Goal: Task Accomplishment & Management: Complete application form

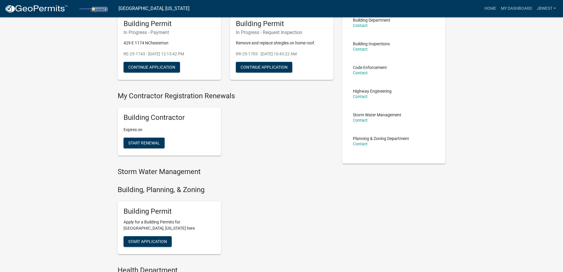
scroll to position [118, 0]
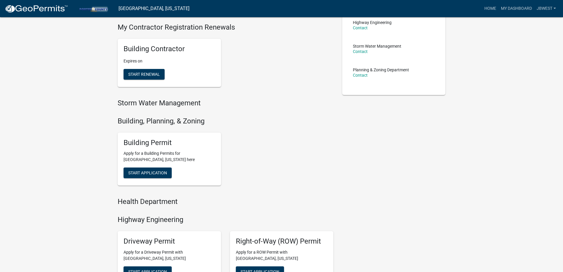
click at [159, 180] on div "Building Permit Apply for a Building Permits for Porter County, Indiana here St…" at bounding box center [170, 158] width 104 height 53
click at [163, 177] on button "Start Application" at bounding box center [148, 172] width 48 height 11
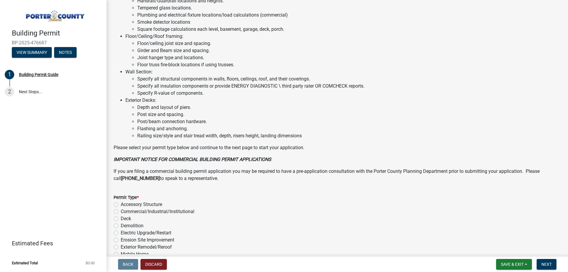
scroll to position [384, 0]
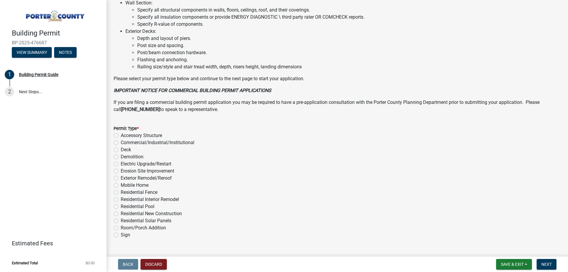
click at [159, 178] on label "Exterior Remodel/Reroof" at bounding box center [146, 177] width 51 height 7
click at [125, 178] on input "Exterior Remodel/Reroof" at bounding box center [123, 176] width 4 height 4
radio input "true"
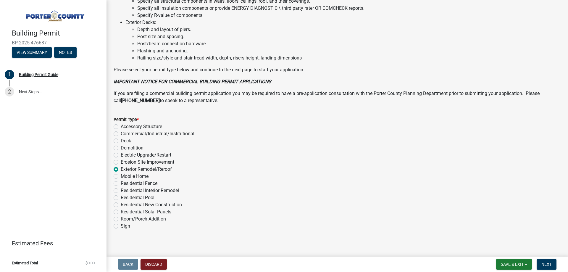
scroll to position [397, 0]
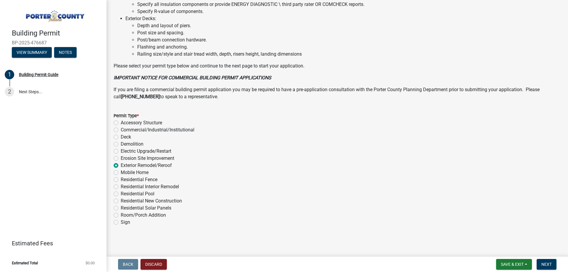
click at [545, 258] on nav "Back Discard Save & Exit Save Save & Exit Next" at bounding box center [336, 263] width 461 height 15
click at [546, 264] on span "Next" at bounding box center [546, 264] width 10 height 5
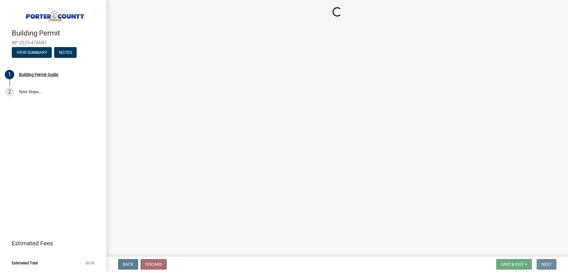
scroll to position [0, 0]
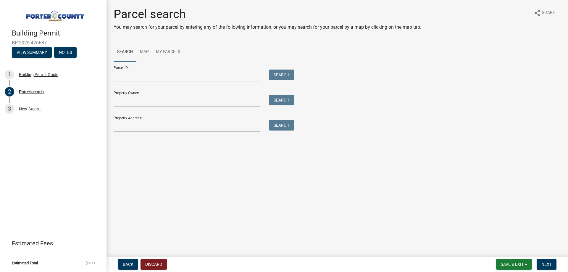
drag, startPoint x: 203, startPoint y: 134, endPoint x: 203, endPoint y: 131, distance: 3.6
click at [203, 134] on div "Parcel search You may search for your parcel by entering any of the following i…" at bounding box center [337, 72] width 456 height 130
click at [204, 127] on input "Property Address:" at bounding box center [187, 126] width 146 height 12
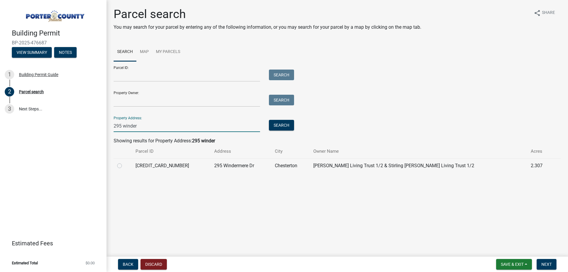
type input "295 winder"
click at [121, 168] on div at bounding box center [122, 165] width 11 height 7
click at [124, 162] on label at bounding box center [124, 162] width 0 height 0
click at [124, 166] on input "radio" at bounding box center [126, 164] width 4 height 4
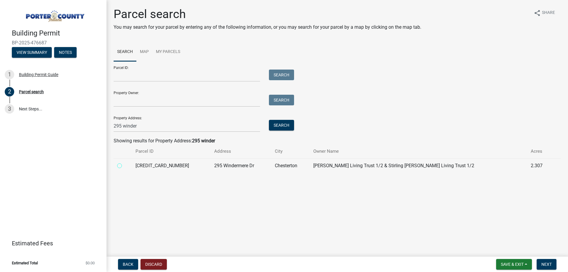
radio input "true"
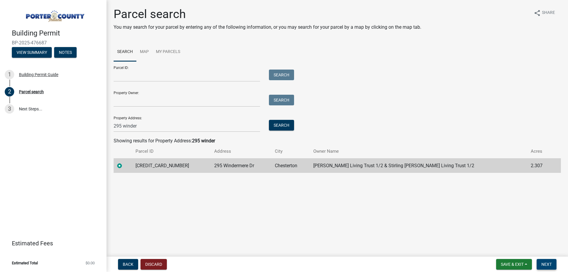
click at [552, 268] on button "Next" at bounding box center [546, 264] width 20 height 11
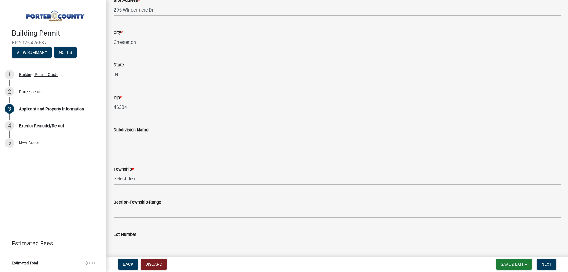
scroll to position [148, 0]
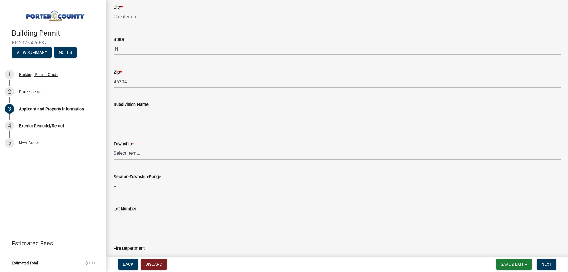
click at [163, 150] on select "Select Item... Boone Center Jackson Liberty Morgan Pine Pleasant Portage Porter…" at bounding box center [337, 153] width 447 height 12
click at [114, 147] on select "Select Item... Boone Center Jackson Liberty Morgan Pine Pleasant Portage Porter…" at bounding box center [337, 153] width 447 height 12
select select "dab8d744-4e32-40c1-942b-b7c1ea7347cb"
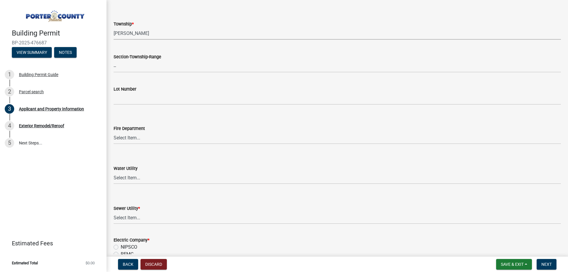
scroll to position [296, 0]
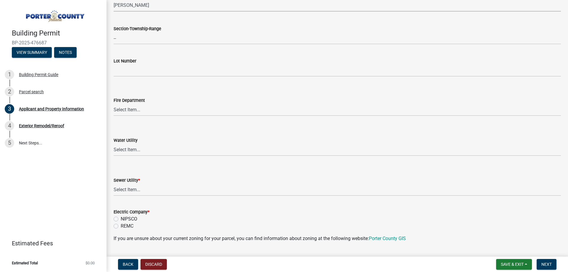
drag, startPoint x: 137, startPoint y: 198, endPoint x: 140, endPoint y: 192, distance: 7.3
click at [137, 198] on wm-data-entity-input "Sewer Utility * Select Item... Aqua Indiana Inc Damon Run Falling Waters Lake E…" at bounding box center [337, 181] width 447 height 40
click at [140, 192] on select "Select Item... Aqua Indiana Inc Damon Run Falling Waters Lake Eliza - LEACD Nat…" at bounding box center [337, 190] width 447 height 12
click at [114, 184] on select "Select Item... Aqua Indiana Inc Damon Run Falling Waters Lake Eliza - LEACD Nat…" at bounding box center [337, 190] width 447 height 12
select select "ea6751d4-6bf7-4a16-89ee-f7801ab82aa1"
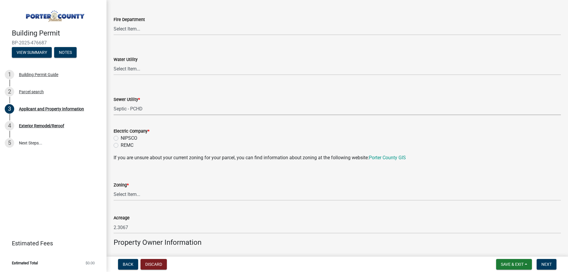
scroll to position [384, 0]
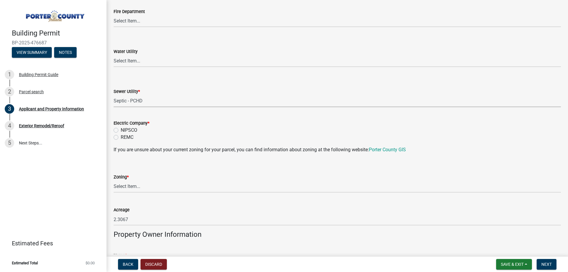
click at [131, 131] on label "NIPSCO" at bounding box center [129, 130] width 17 height 7
click at [125, 130] on input "NIPSCO" at bounding box center [123, 129] width 4 height 4
radio input "true"
click at [143, 185] on select "Select Item... A1 A2 CH CM CN I1 I2 I3 IN MP OT P1 P2 PUD R1 R2 R3 R4 RL RR" at bounding box center [337, 186] width 447 height 12
click at [114, 180] on select "Select Item... A1 A2 CH CM CN I1 I2 I3 IN MP OT P1 P2 PUD R1 R2 R3 R4 RL RR" at bounding box center [337, 186] width 447 height 12
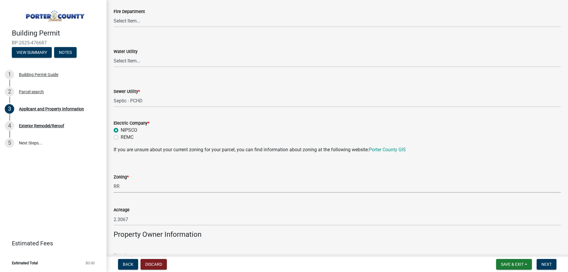
select select "92efe679-05f4-414a-9426-51627fba5de6"
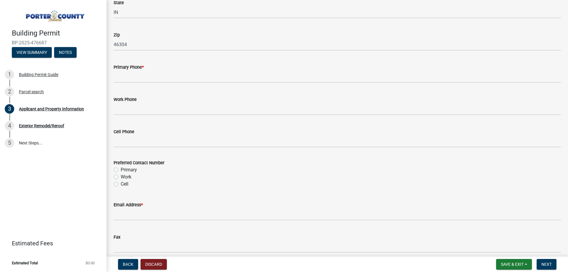
scroll to position [739, 0]
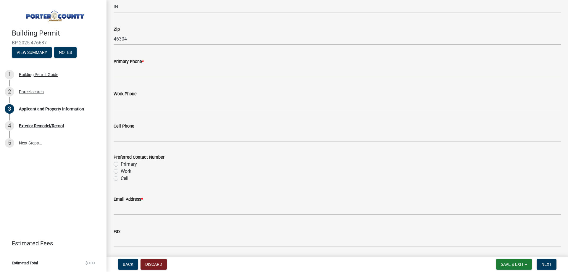
click at [153, 72] on input "Primary Phone *" at bounding box center [337, 71] width 447 height 12
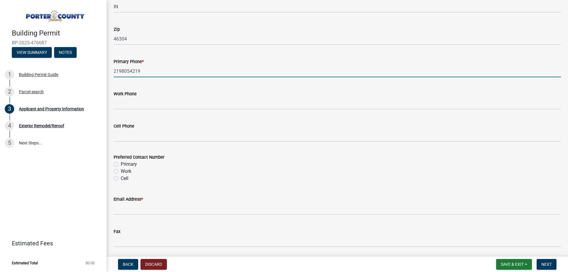
type input "2198054219"
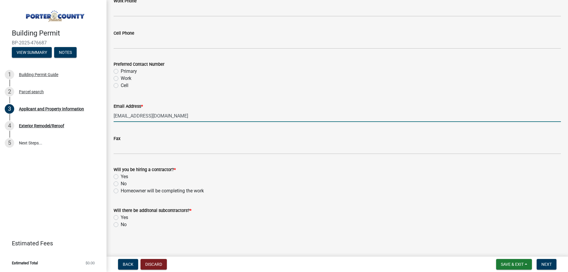
scroll to position [835, 0]
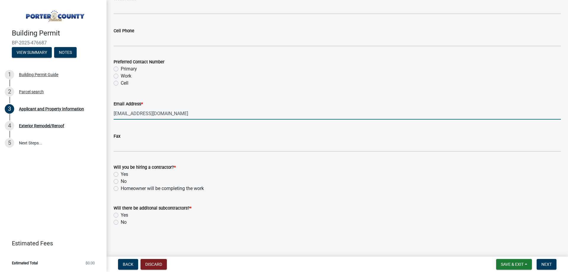
type input "astirling1@yahoo.com"
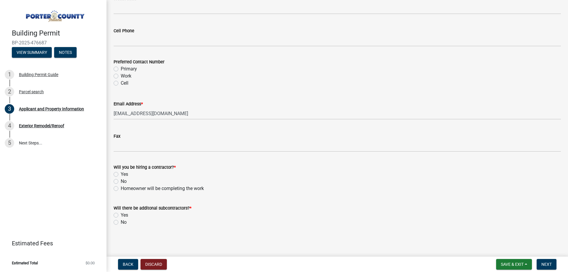
click at [127, 174] on label "Yes" at bounding box center [124, 174] width 7 height 7
click at [125, 174] on input "Yes" at bounding box center [123, 173] width 4 height 4
radio input "true"
click at [124, 225] on label "No" at bounding box center [124, 222] width 6 height 7
click at [124, 222] on input "No" at bounding box center [123, 221] width 4 height 4
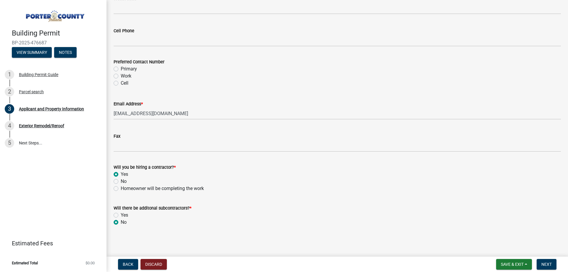
radio input "true"
click at [551, 269] on button "Next" at bounding box center [546, 264] width 20 height 11
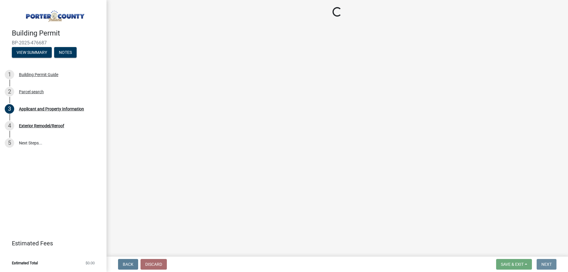
scroll to position [0, 0]
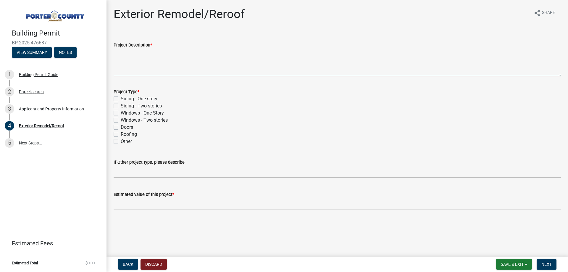
click at [132, 61] on textarea "Project Description *" at bounding box center [337, 63] width 447 height 28
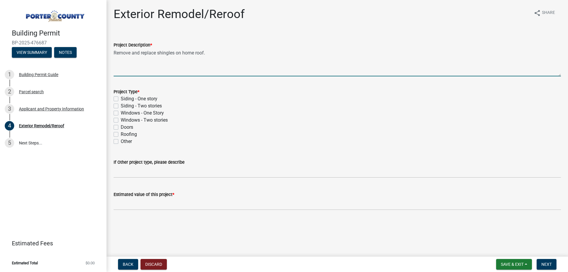
type textarea "Remove and replace shingles on home roof."
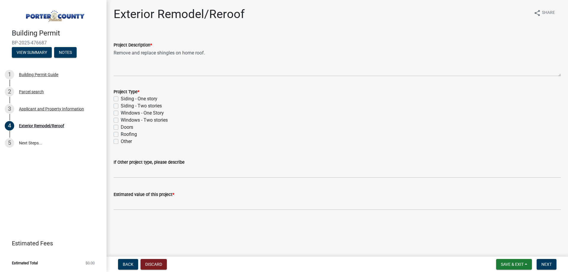
click at [127, 135] on label "Roofing" at bounding box center [129, 134] width 16 height 7
click at [125, 135] on input "Roofing" at bounding box center [123, 133] width 4 height 4
checkbox input "true"
checkbox input "false"
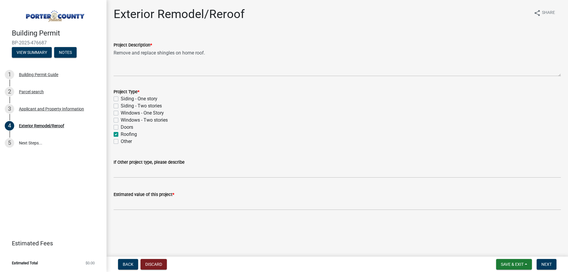
checkbox input "false"
checkbox input "true"
checkbox input "false"
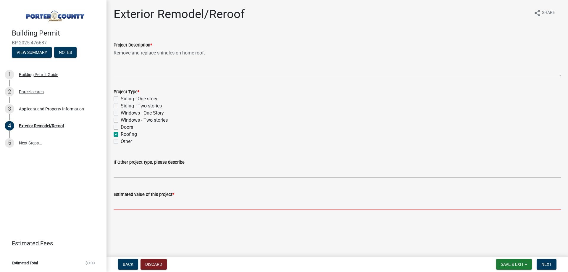
click at [159, 209] on input "text" at bounding box center [337, 204] width 447 height 12
type input "3"
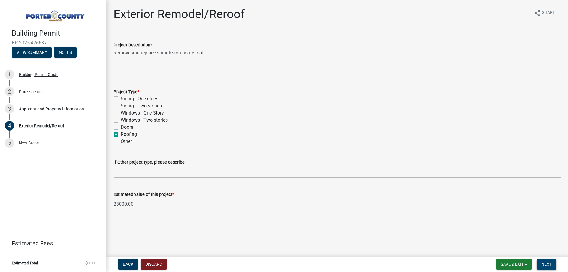
type input "23000"
click at [547, 267] on button "Next" at bounding box center [546, 264] width 20 height 11
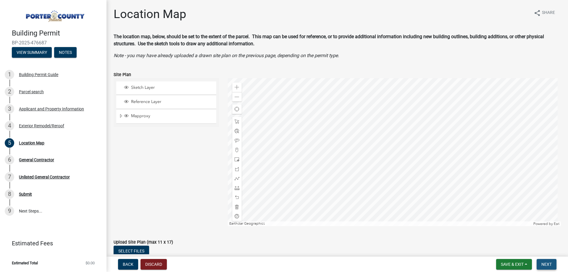
click at [545, 262] on span "Next" at bounding box center [546, 264] width 10 height 5
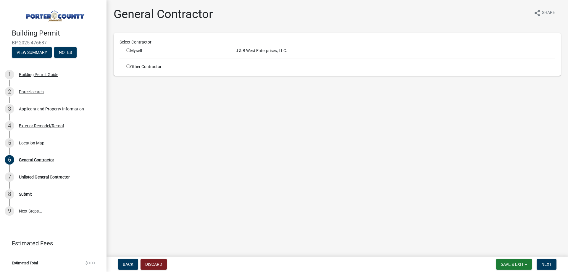
click at [129, 51] on input "radio" at bounding box center [128, 50] width 4 height 4
radio input "true"
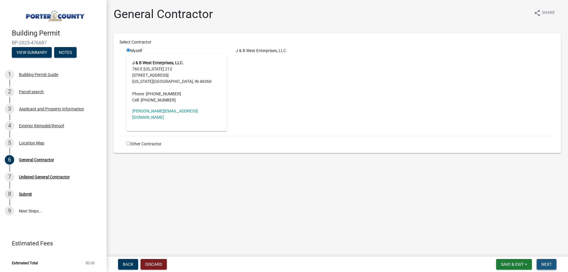
click at [549, 259] on button "Next" at bounding box center [546, 264] width 20 height 11
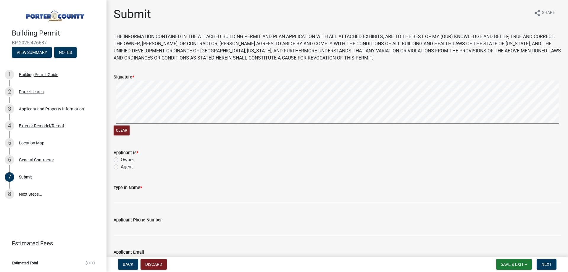
click at [131, 164] on label "Agent" at bounding box center [127, 166] width 12 height 7
click at [125, 164] on input "Agent" at bounding box center [123, 165] width 4 height 4
radio input "true"
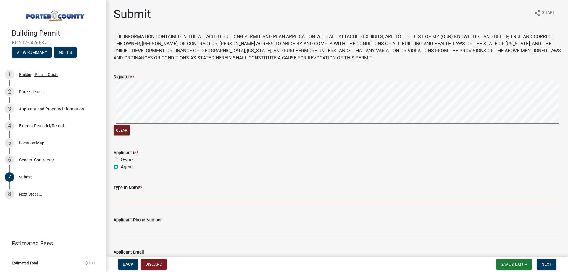
click at [139, 200] on input "Type in Name *" at bounding box center [337, 197] width 447 height 12
type input "[PERSON_NAME]"
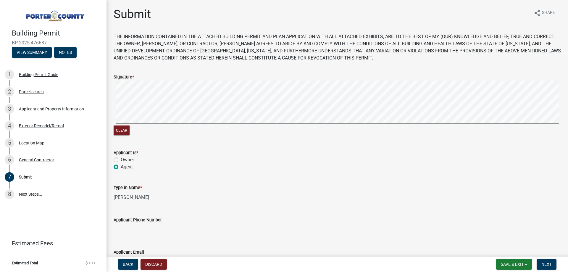
type input "[PERSON_NAME][EMAIL_ADDRESS][DOMAIN_NAME]"
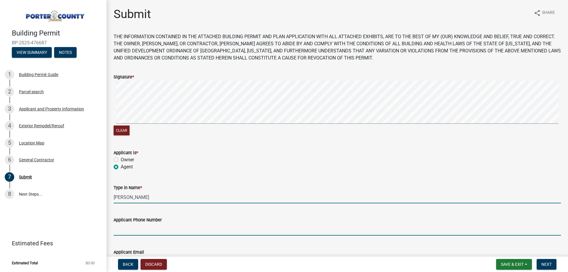
click at [154, 226] on input "Applicant Phone Number" at bounding box center [337, 229] width 447 height 12
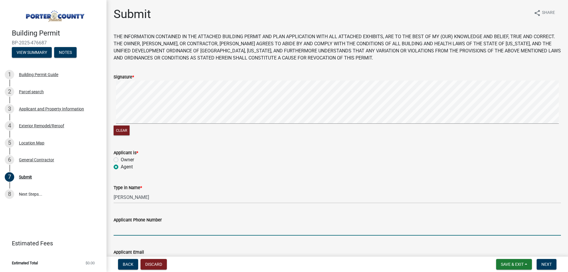
type input "2193636151"
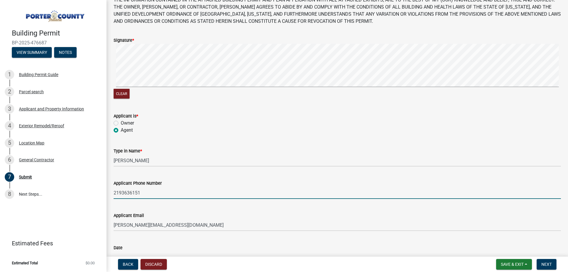
scroll to position [78, 0]
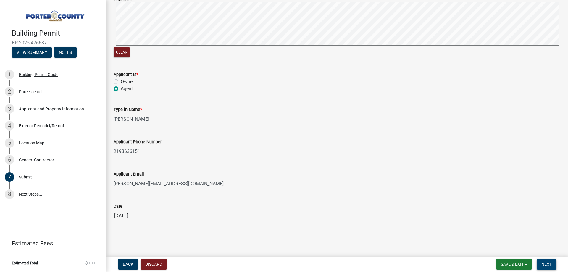
click at [552, 259] on button "Next" at bounding box center [546, 264] width 20 height 11
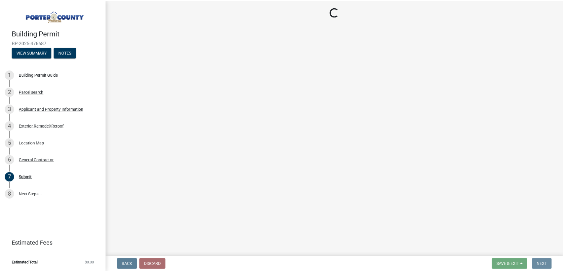
scroll to position [0, 0]
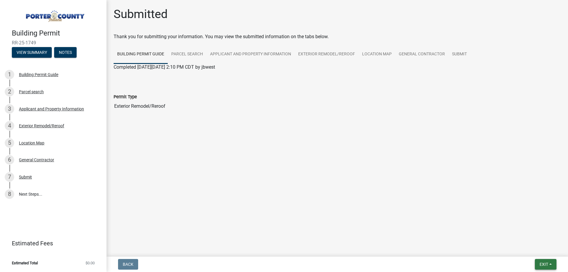
click at [546, 259] on button "Exit" at bounding box center [546, 264] width 22 height 11
click at [535, 246] on button "Save & Exit" at bounding box center [532, 249] width 47 height 14
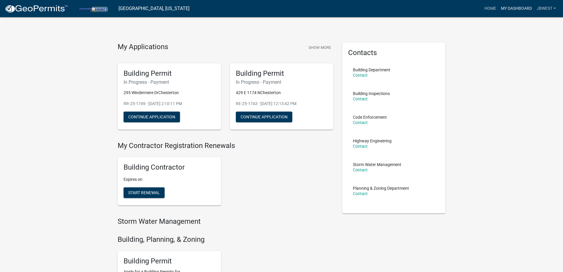
click at [504, 10] on link "My Dashboard" at bounding box center [517, 8] width 36 height 11
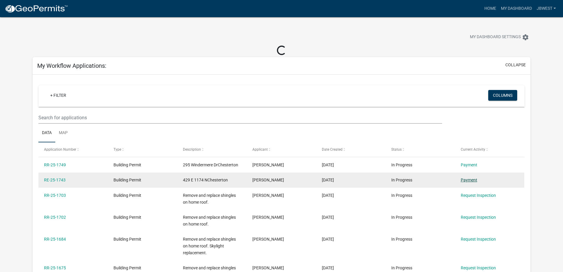
click at [469, 179] on link "Payment" at bounding box center [469, 179] width 17 height 5
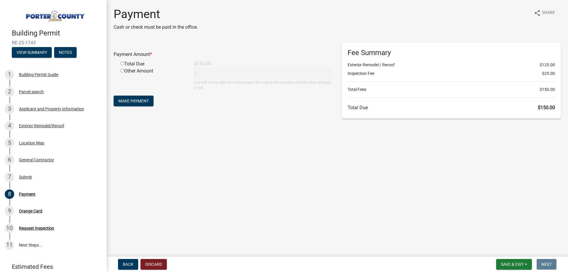
click at [123, 63] on input "radio" at bounding box center [122, 64] width 4 height 4
radio input "true"
type input "150"
click at [132, 105] on button "Make Payment" at bounding box center [134, 101] width 40 height 11
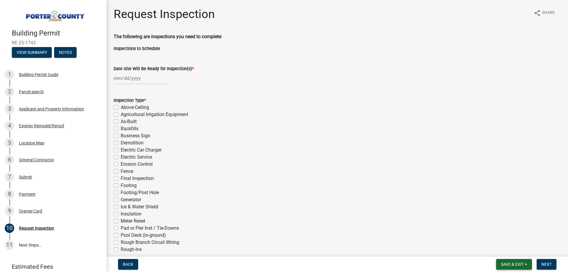
click at [521, 265] on span "Save & Exit" at bounding box center [512, 264] width 23 height 5
click at [516, 252] on button "Save & Exit" at bounding box center [507, 249] width 47 height 14
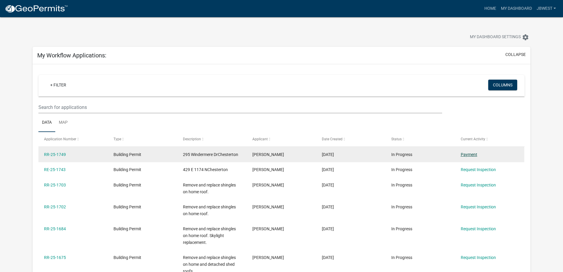
click at [466, 153] on link "Payment" at bounding box center [469, 154] width 17 height 5
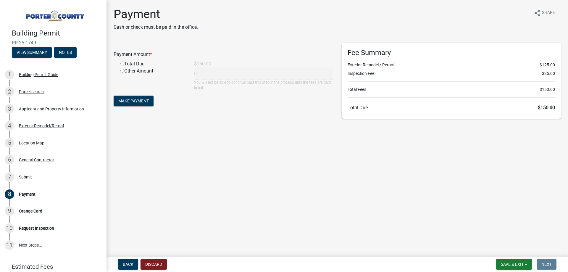
click at [122, 63] on input "radio" at bounding box center [122, 64] width 4 height 4
radio input "true"
type input "150"
click at [138, 99] on span "Make Payment" at bounding box center [133, 100] width 30 height 5
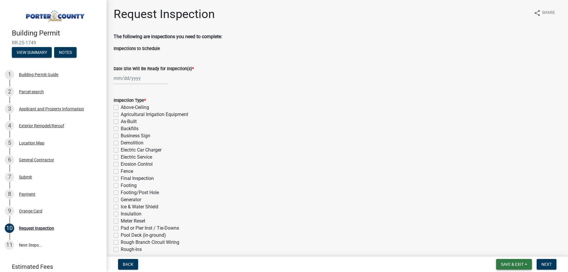
click at [508, 263] on span "Save & Exit" at bounding box center [512, 264] width 23 height 5
drag, startPoint x: 508, startPoint y: 252, endPoint x: 536, endPoint y: 253, distance: 27.5
click at [508, 251] on button "Save & Exit" at bounding box center [507, 249] width 47 height 14
